Goal: Task Accomplishment & Management: Manage account settings

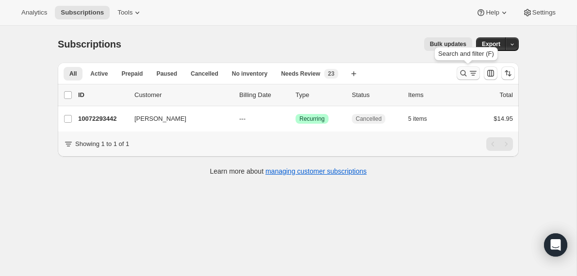
click at [463, 72] on icon "Search and filter results" at bounding box center [463, 73] width 10 height 10
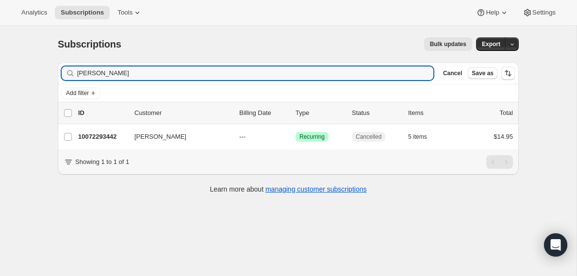
drag, startPoint x: 291, startPoint y: 71, endPoint x: 64, endPoint y: 70, distance: 226.4
click at [64, 70] on div "[PERSON_NAME] Clear" at bounding box center [247, 73] width 371 height 14
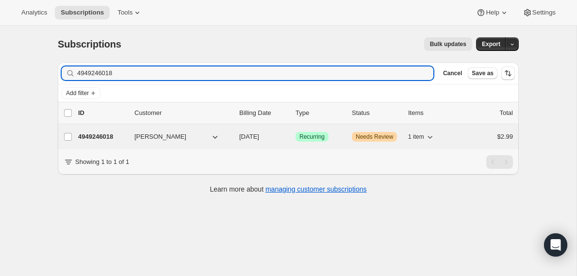
type input "4949246018"
click at [97, 137] on p "4949246018" at bounding box center [102, 137] width 48 height 10
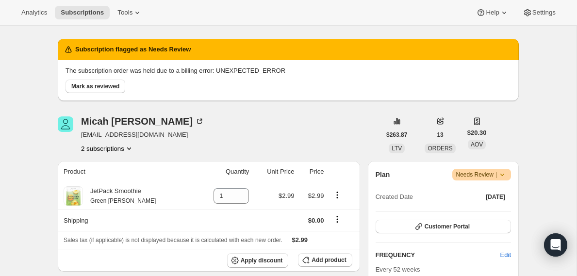
scroll to position [31, 0]
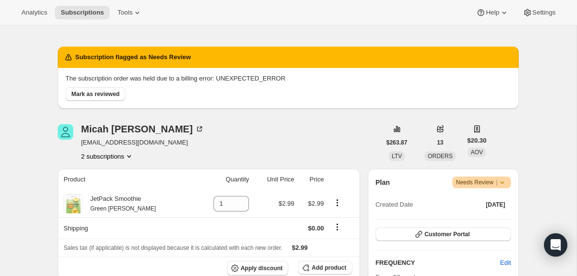
click at [483, 183] on span "Needs Review |" at bounding box center [481, 182] width 51 height 10
click at [479, 205] on span "Pause subscription" at bounding box center [477, 202] width 55 height 10
click at [114, 95] on span "Mark as reviewed" at bounding box center [95, 94] width 48 height 8
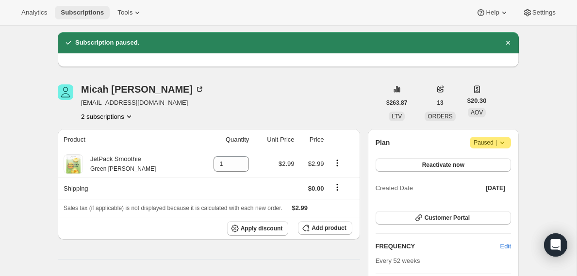
click at [85, 15] on span "Subscriptions" at bounding box center [82, 13] width 43 height 8
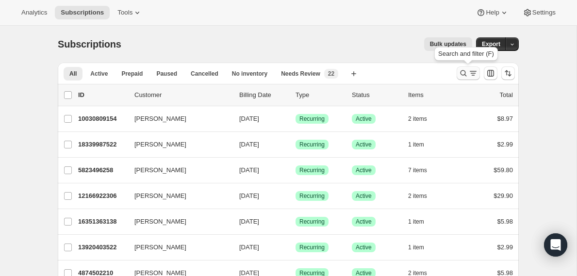
click at [463, 72] on icon "Search and filter results" at bounding box center [463, 73] width 10 height 10
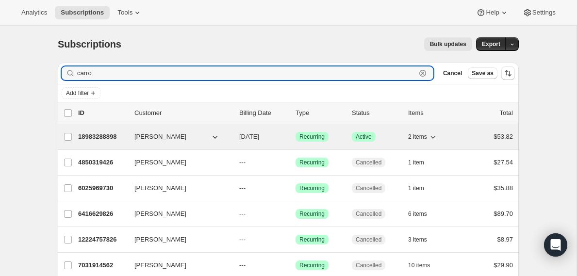
type input "carro"
click at [104, 139] on p "18983288898" at bounding box center [102, 137] width 48 height 10
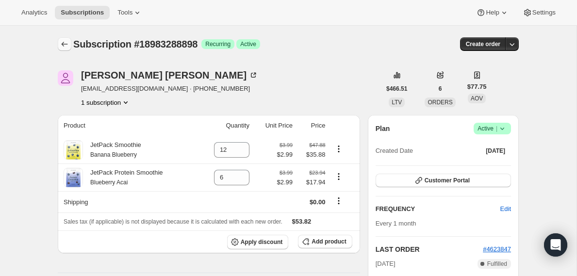
click at [62, 44] on icon "Subscriptions" at bounding box center [65, 44] width 6 height 5
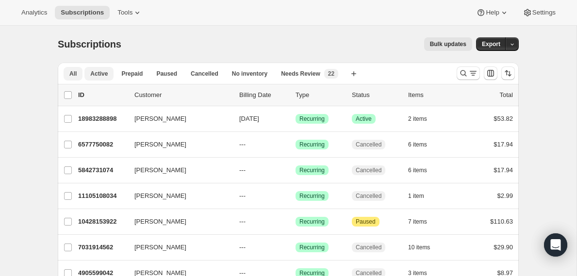
click at [90, 77] on span "Active" at bounding box center [98, 74] width 17 height 8
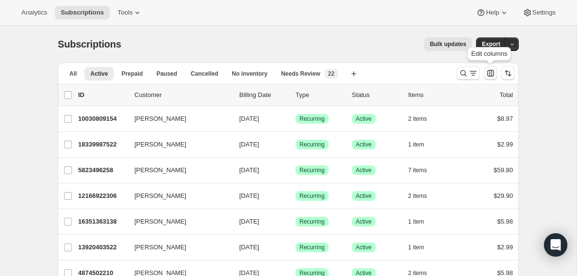
click at [493, 75] on icon "Customize table column order and visibility" at bounding box center [490, 73] width 10 height 10
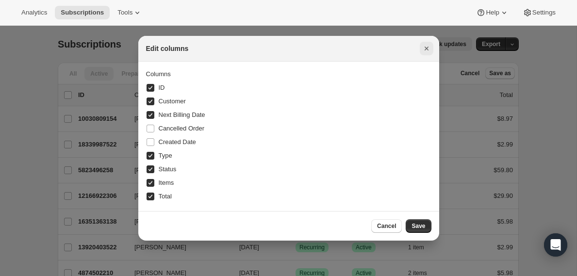
click at [421, 46] on icon "Close" at bounding box center [426, 49] width 10 height 10
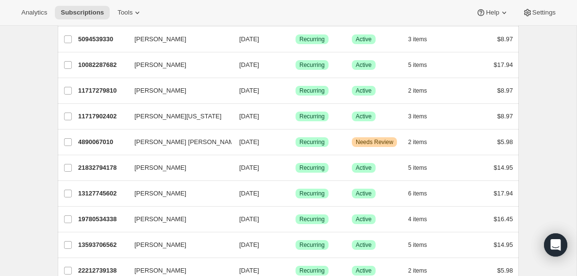
scroll to position [1083, 0]
